Goal: Register for event/course

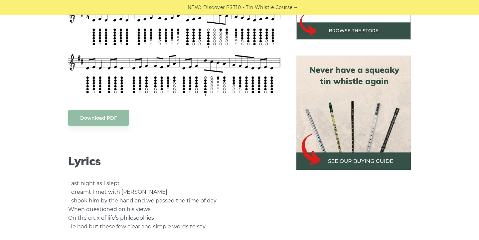
scroll to position [266, 0]
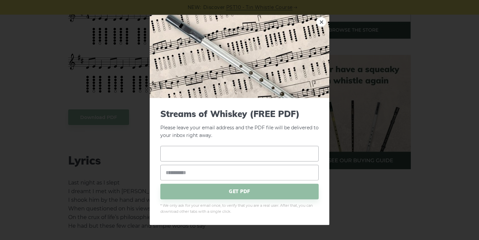
click at [200, 158] on input "text" at bounding box center [239, 154] width 158 height 16
type input "**********"
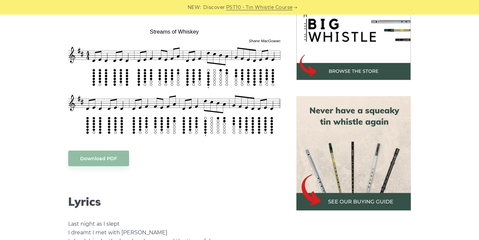
scroll to position [225, 0]
